Goal: Task Accomplishment & Management: Manage account settings

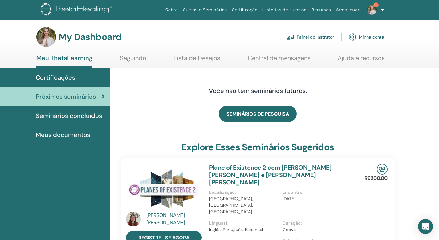
click at [317, 37] on link "Painel do instrutor" at bounding box center [310, 37] width 47 height 14
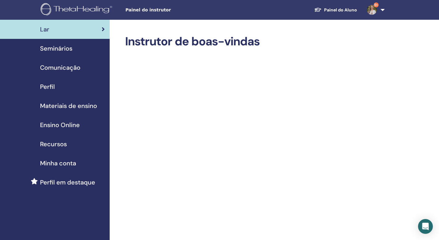
click at [64, 48] on span "Seminários" at bounding box center [56, 48] width 32 height 9
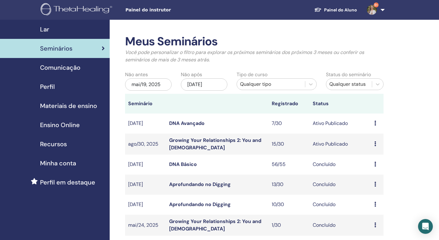
click at [152, 86] on div "mai/19, 2025" at bounding box center [148, 84] width 47 height 12
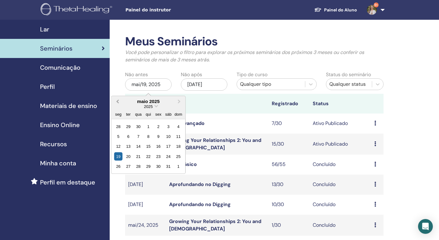
click at [118, 102] on span "Previous Month" at bounding box center [118, 101] width 0 height 6
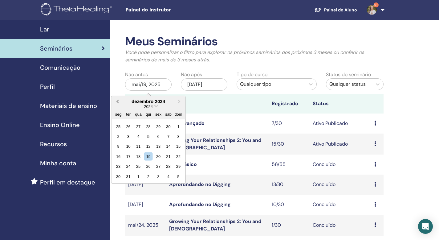
click at [118, 102] on span "Previous Month" at bounding box center [118, 101] width 0 height 6
click at [179, 101] on span "Next Month" at bounding box center [179, 101] width 0 height 6
click at [202, 84] on div "nov/19, 2025" at bounding box center [204, 84] width 47 height 12
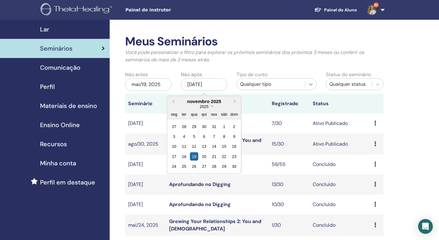
click at [314, 83] on icon at bounding box center [311, 84] width 6 height 6
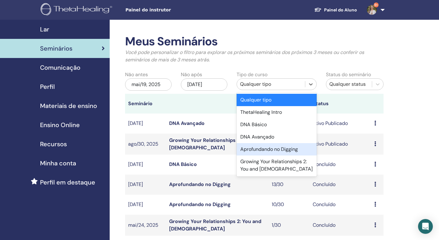
click at [274, 146] on div "Aprofundando no Digging" at bounding box center [277, 149] width 80 height 12
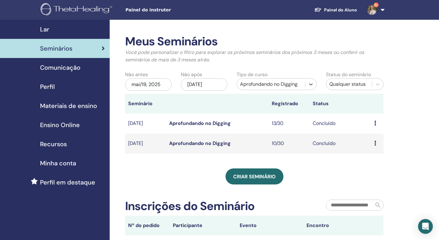
click at [186, 145] on link "Aprofundando no Digging" at bounding box center [200, 143] width 62 height 6
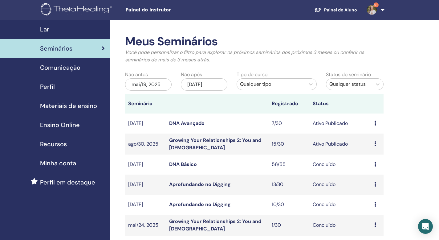
click at [152, 83] on div "mai/19, 2025" at bounding box center [148, 84] width 47 height 12
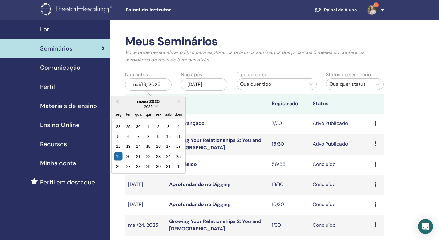
click at [157, 104] on span "Choose Date" at bounding box center [156, 105] width 4 height 4
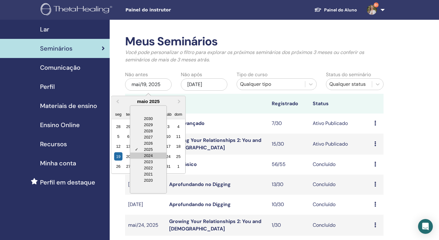
click at [155, 157] on div "2024" at bounding box center [148, 155] width 36 height 6
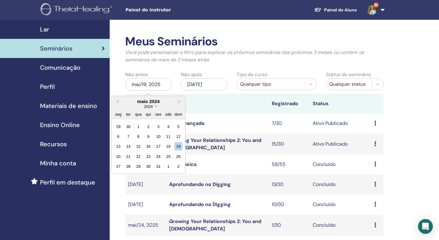
click at [207, 96] on th at bounding box center [217, 104] width 103 height 20
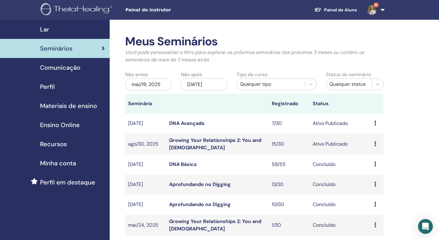
click at [284, 85] on div "Qualquer tipo" at bounding box center [271, 83] width 62 height 7
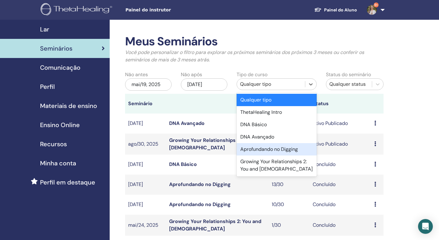
click at [279, 150] on div "Aprofundando no Digging" at bounding box center [277, 149] width 80 height 12
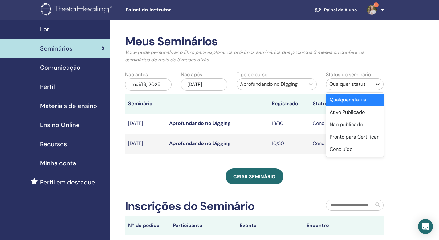
click at [373, 85] on div at bounding box center [377, 84] width 11 height 11
click at [354, 149] on div "Concluído" at bounding box center [355, 149] width 58 height 12
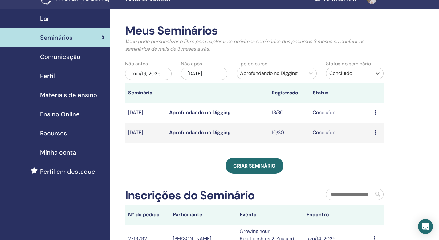
scroll to position [19, 0]
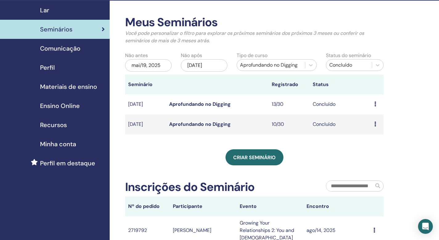
click at [161, 67] on div "mai/19, 2025" at bounding box center [148, 65] width 47 height 12
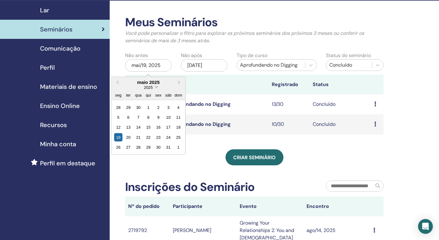
click at [153, 89] on div "2025" at bounding box center [148, 86] width 9 height 5
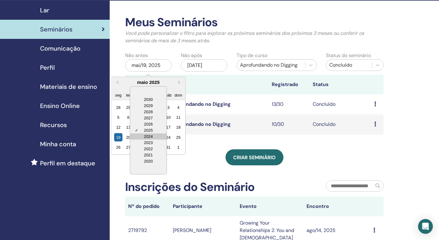
click at [153, 138] on div "2024" at bounding box center [148, 136] width 36 height 6
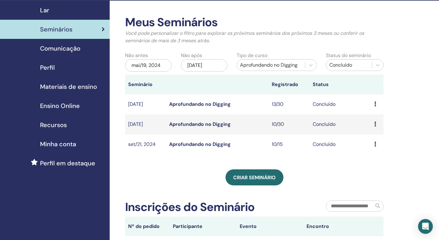
click at [184, 145] on link "Aprofundando no Digging" at bounding box center [200, 144] width 62 height 6
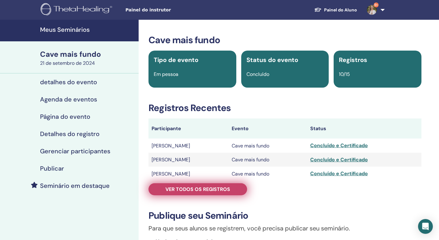
click at [192, 188] on font "Ver todos os registros" at bounding box center [198, 189] width 65 height 6
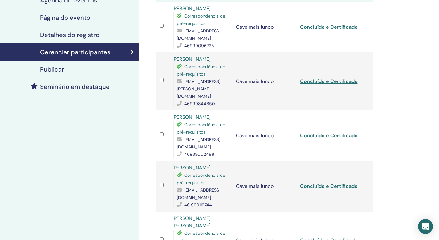
scroll to position [100, 0]
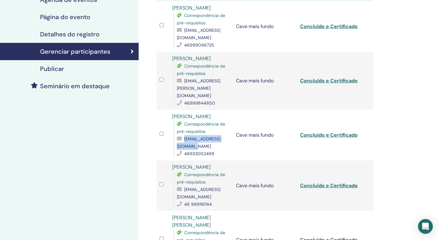
drag, startPoint x: 232, startPoint y: 140, endPoint x: 174, endPoint y: 139, distance: 58.3
click at [174, 139] on td "[PERSON_NAME] Correspondência de pré-requisitos [EMAIL_ADDRESS][DOMAIN_NAME] 46…" at bounding box center [201, 135] width 64 height 51
copy font "[EMAIL_ADDRESS][DOMAIN_NAME]"
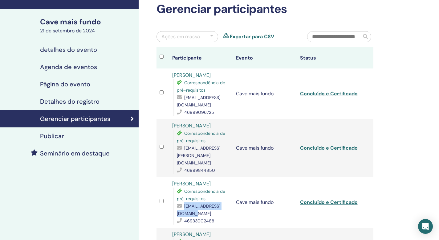
scroll to position [0, 0]
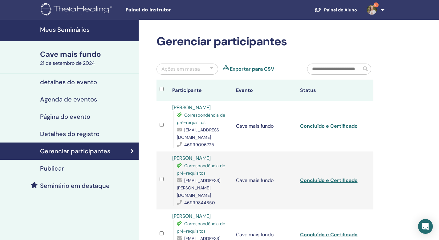
click at [375, 11] on img at bounding box center [372, 10] width 10 height 10
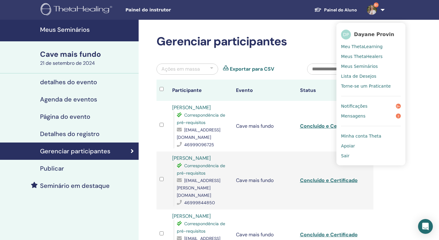
click at [366, 66] on font "Meus Seminários" at bounding box center [359, 66] width 37 height 5
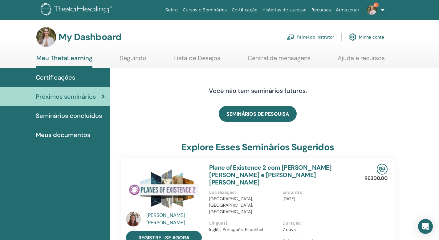
click at [324, 38] on link "Painel do instrutor" at bounding box center [310, 37] width 47 height 14
